Goal: Task Accomplishment & Management: Manage account settings

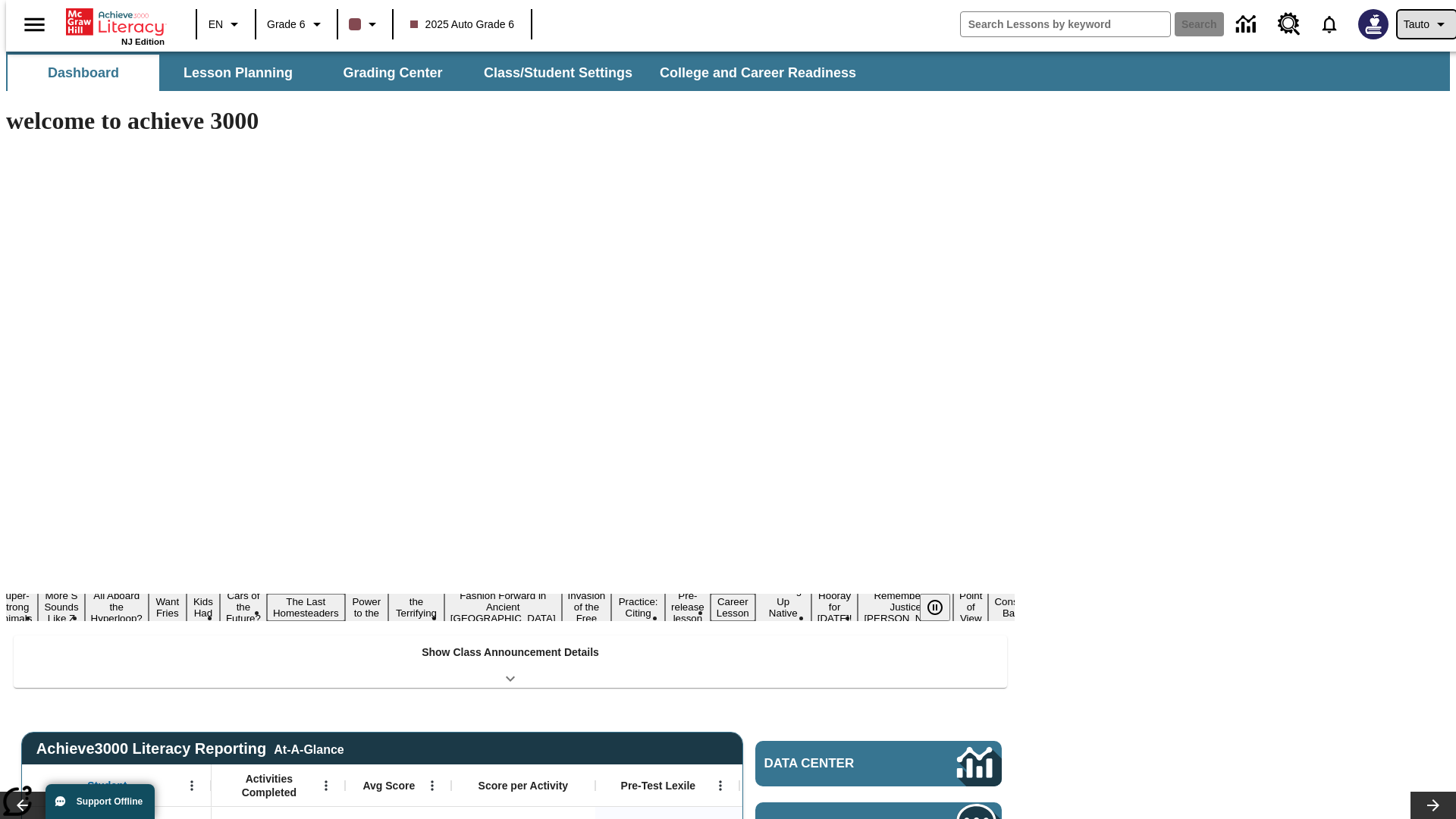
click at [1418, 24] on span "Tauto" at bounding box center [1416, 25] width 26 height 16
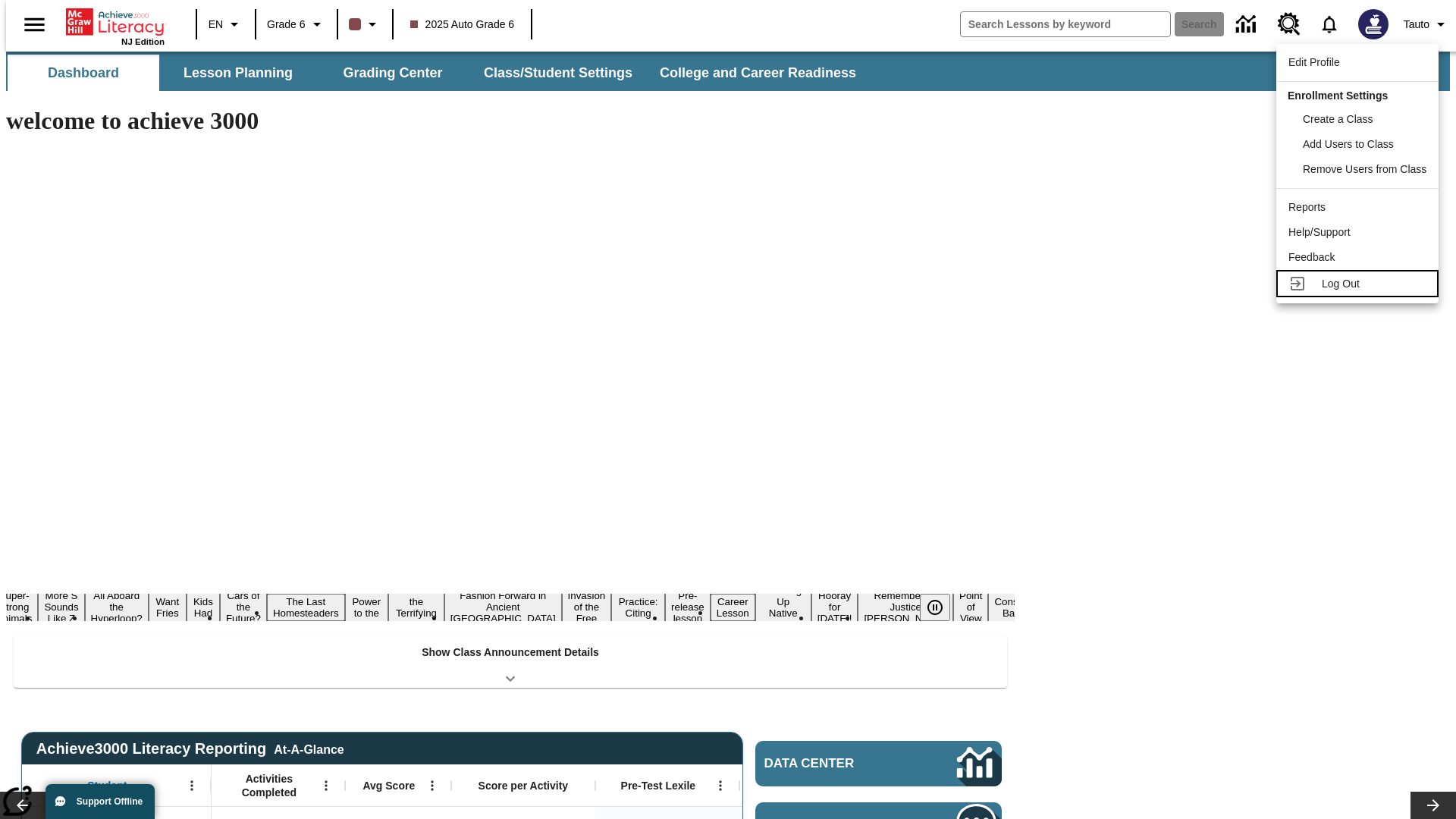
click at [1359, 284] on span "Log Out" at bounding box center [1340, 284] width 38 height 12
